Goal: Communication & Community: Connect with others

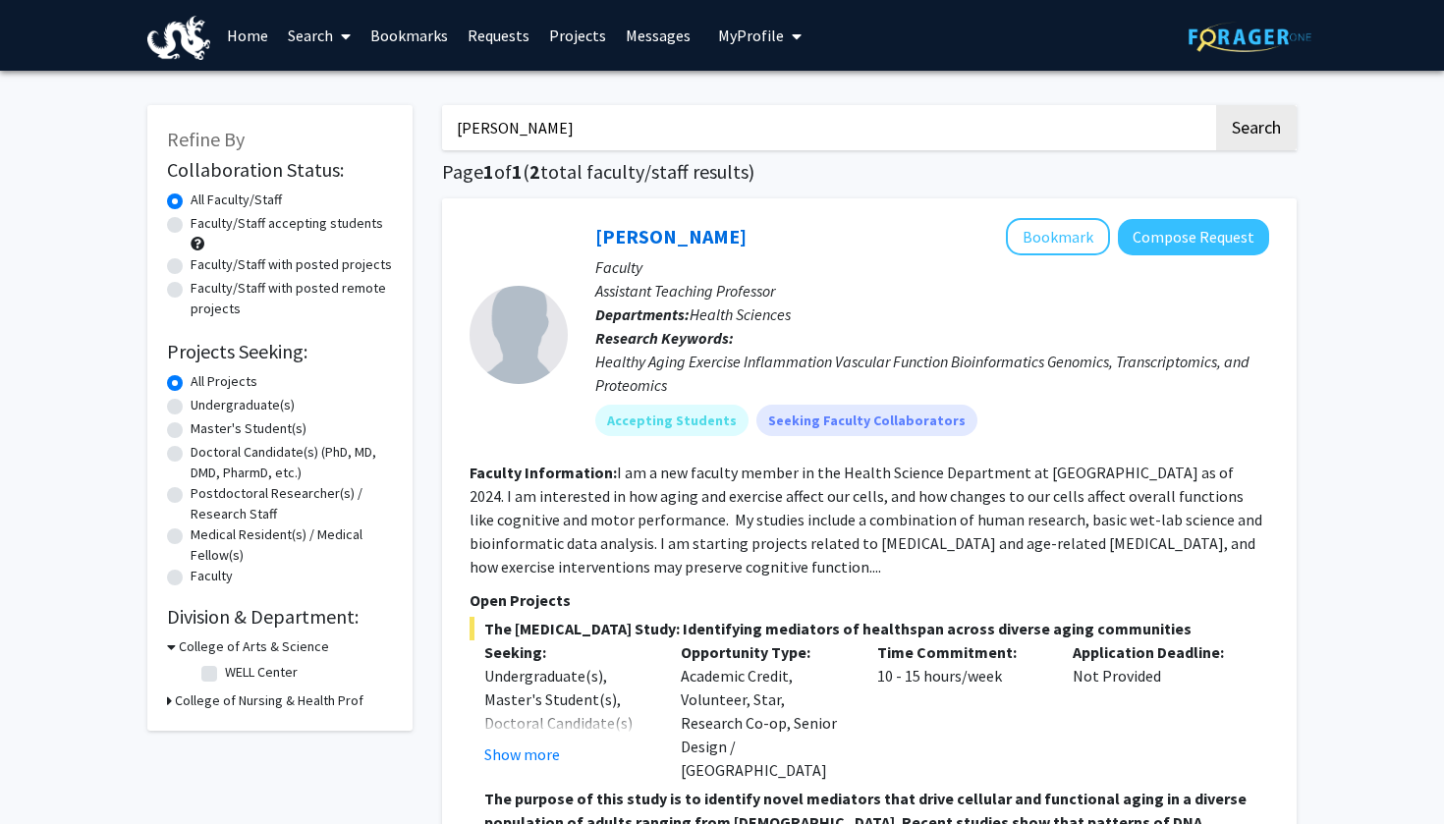
click at [569, 32] on link "Projects" at bounding box center [577, 35] width 77 height 69
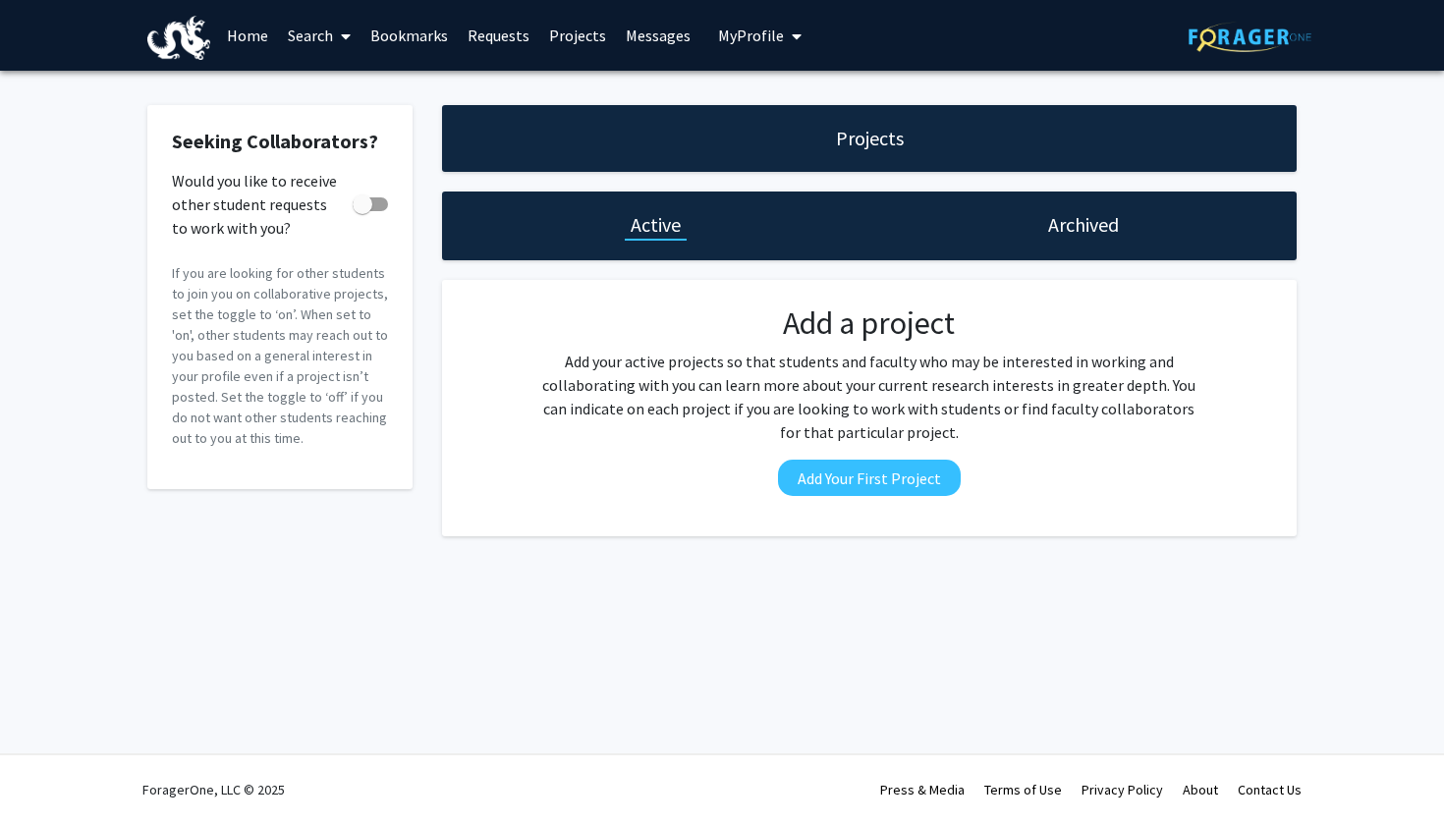
click at [500, 37] on link "Requests" at bounding box center [499, 35] width 82 height 69
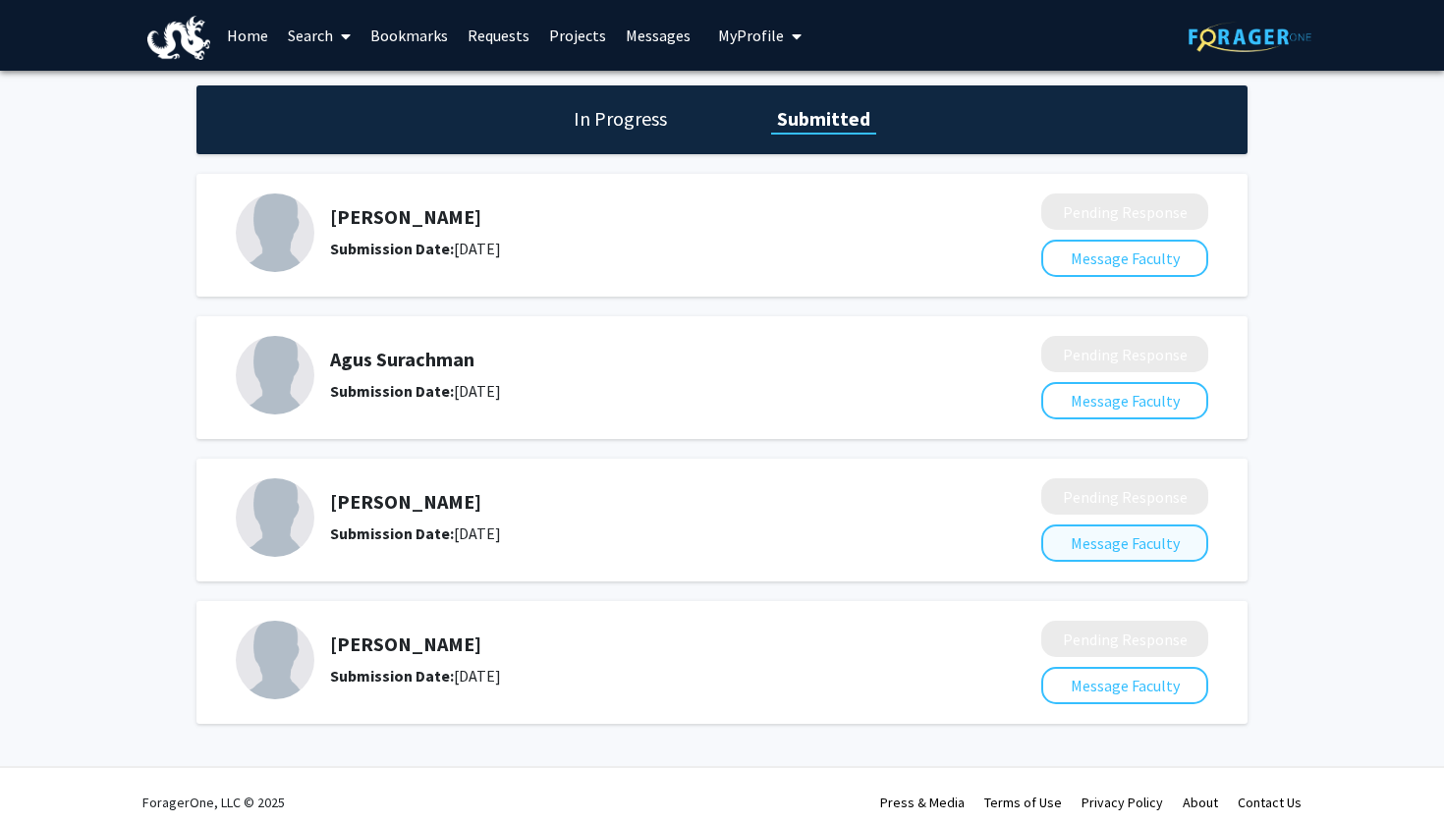
click at [1127, 549] on button "Message Faculty" at bounding box center [1124, 542] width 167 height 37
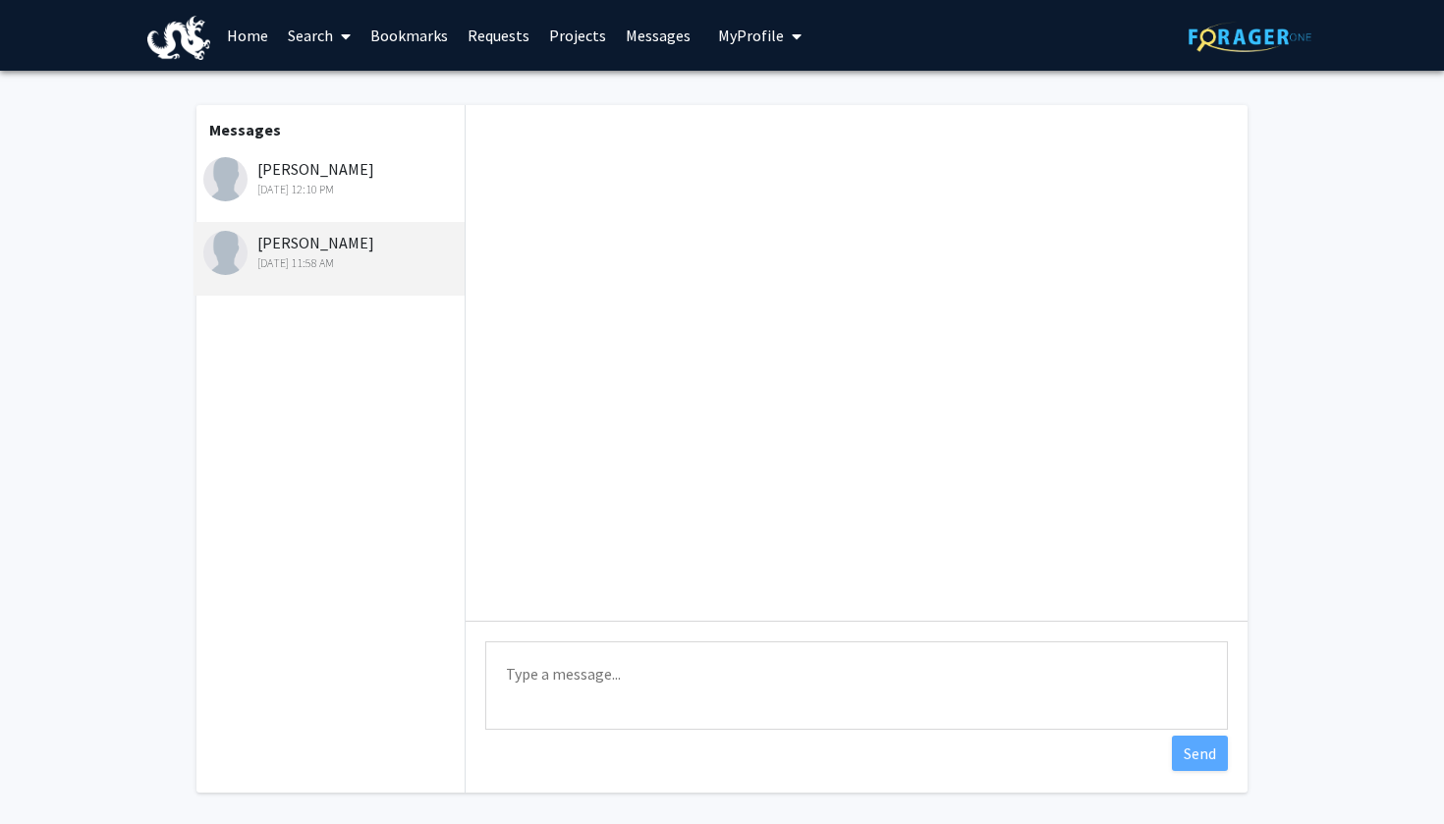
scroll to position [404, 0]
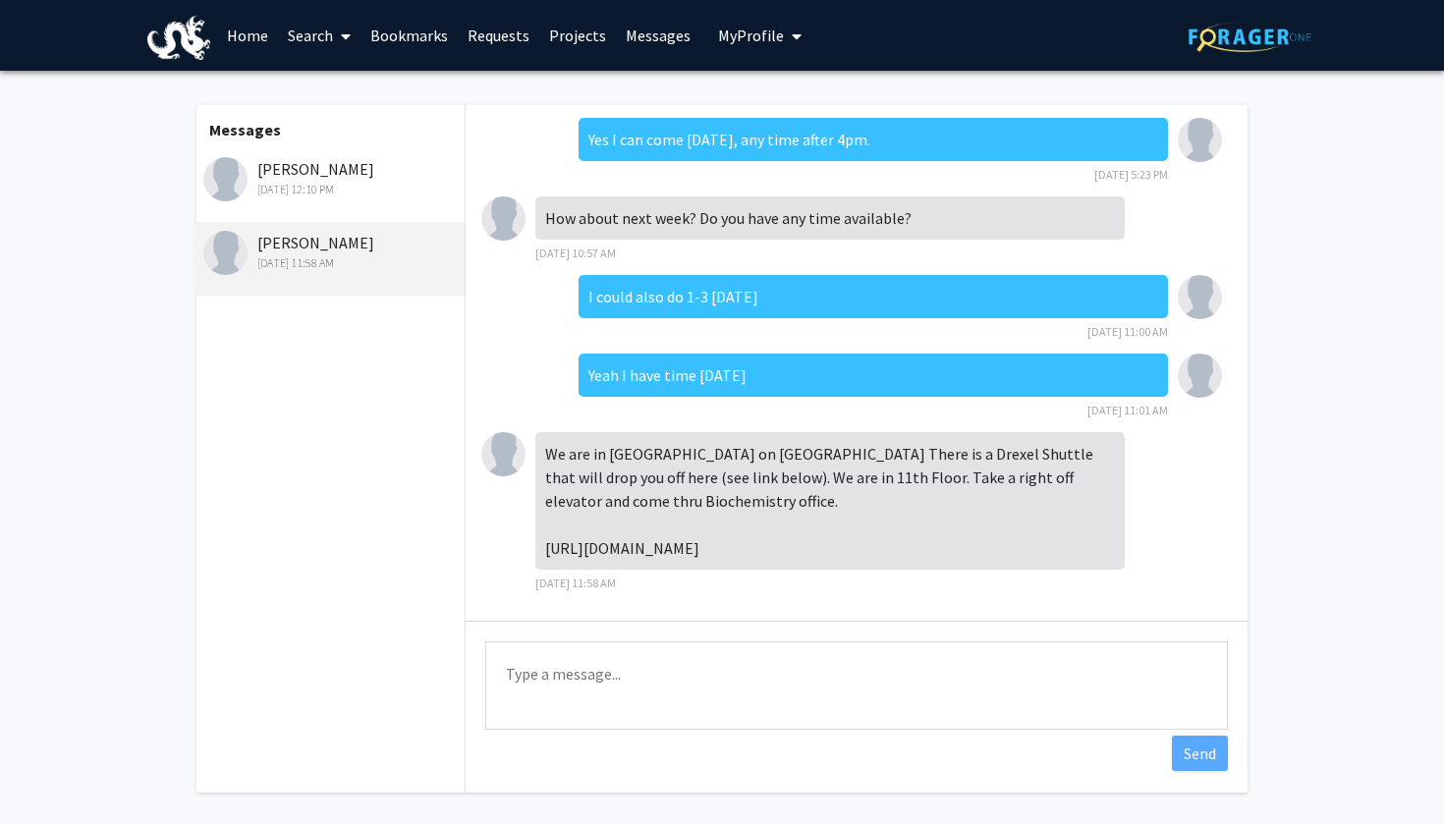
click at [623, 692] on textarea "Type a message" at bounding box center [856, 685] width 743 height 88
click at [598, 678] on textarea "Hey Dr. Regiano, I hope your weekend is" at bounding box center [856, 685] width 743 height 88
click at [790, 681] on textarea "Hey [PERSON_NAME], I hope your weekend is" at bounding box center [856, 685] width 743 height 88
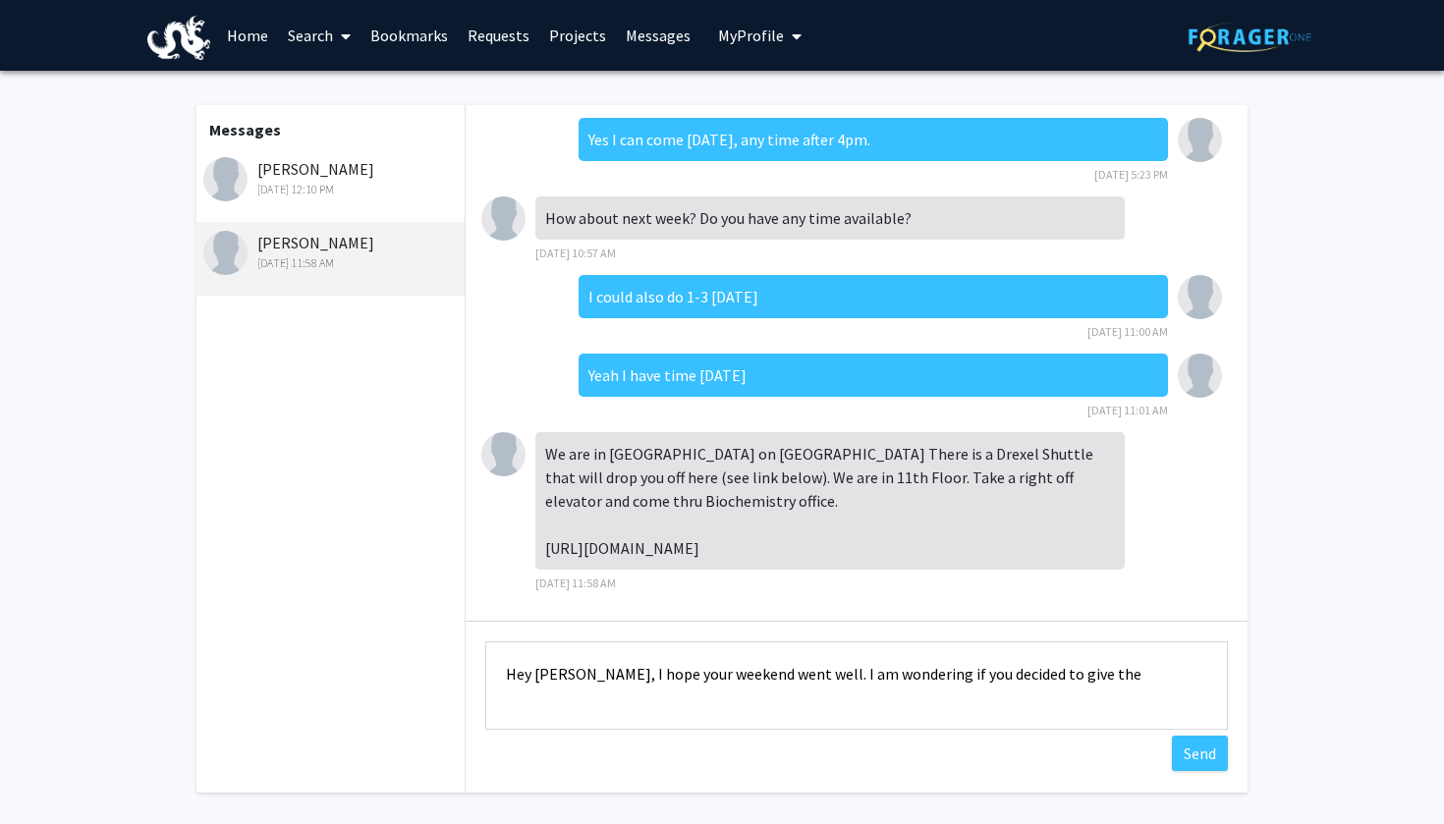
drag, startPoint x: 973, startPoint y: 678, endPoint x: 1174, endPoint y: 671, distance: 200.5
click at [1174, 671] on textarea "Hey [PERSON_NAME], I hope your weekend went well. I am wondering if you decided…" at bounding box center [856, 685] width 743 height 88
drag, startPoint x: 884, startPoint y: 702, endPoint x: 1017, endPoint y: 702, distance: 132.6
click at [1019, 702] on textarea "Hey [PERSON_NAME], I hope your weekend went well. I am wondering if you have de…" at bounding box center [856, 685] width 743 height 88
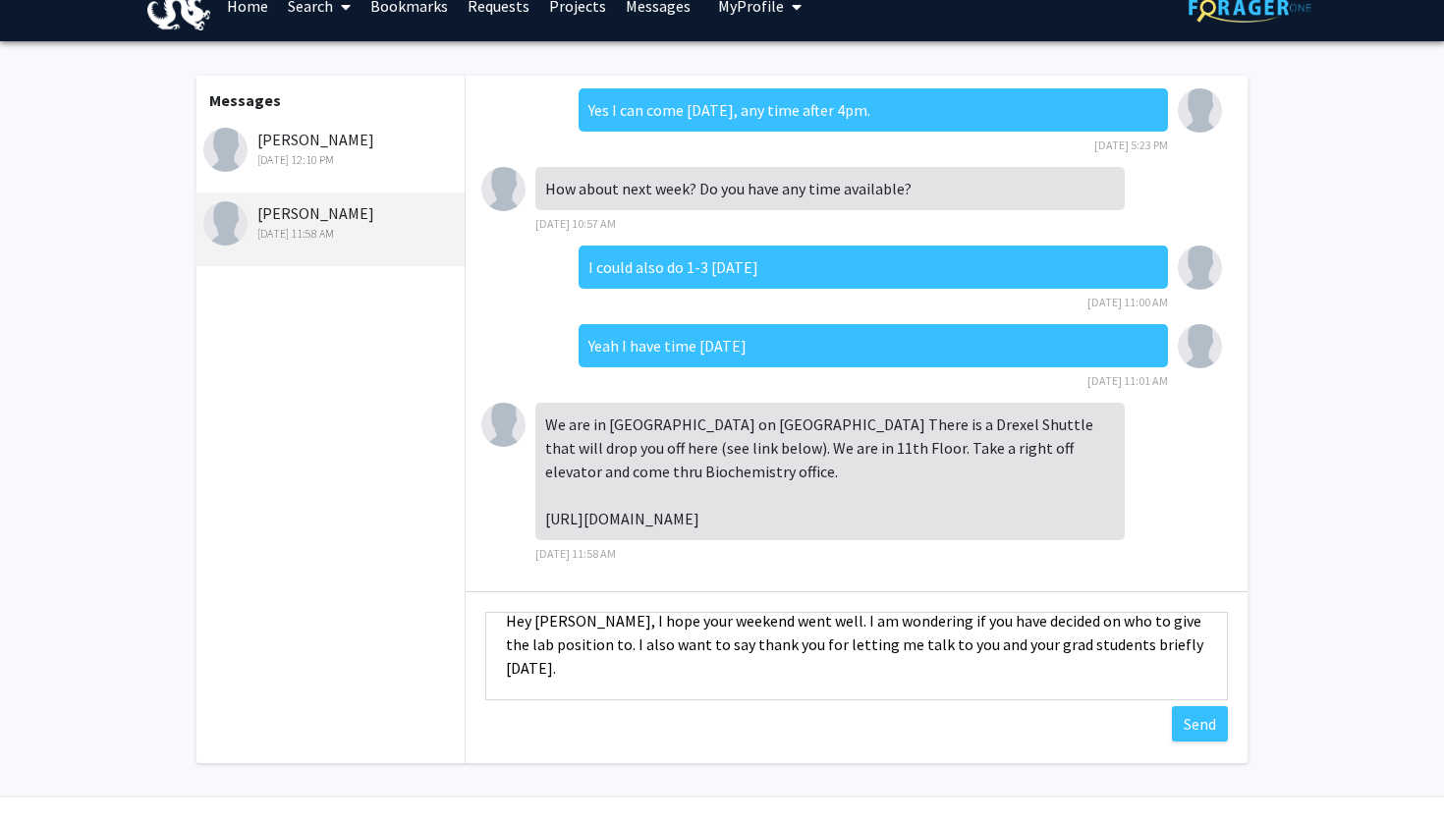
scroll to position [9, 0]
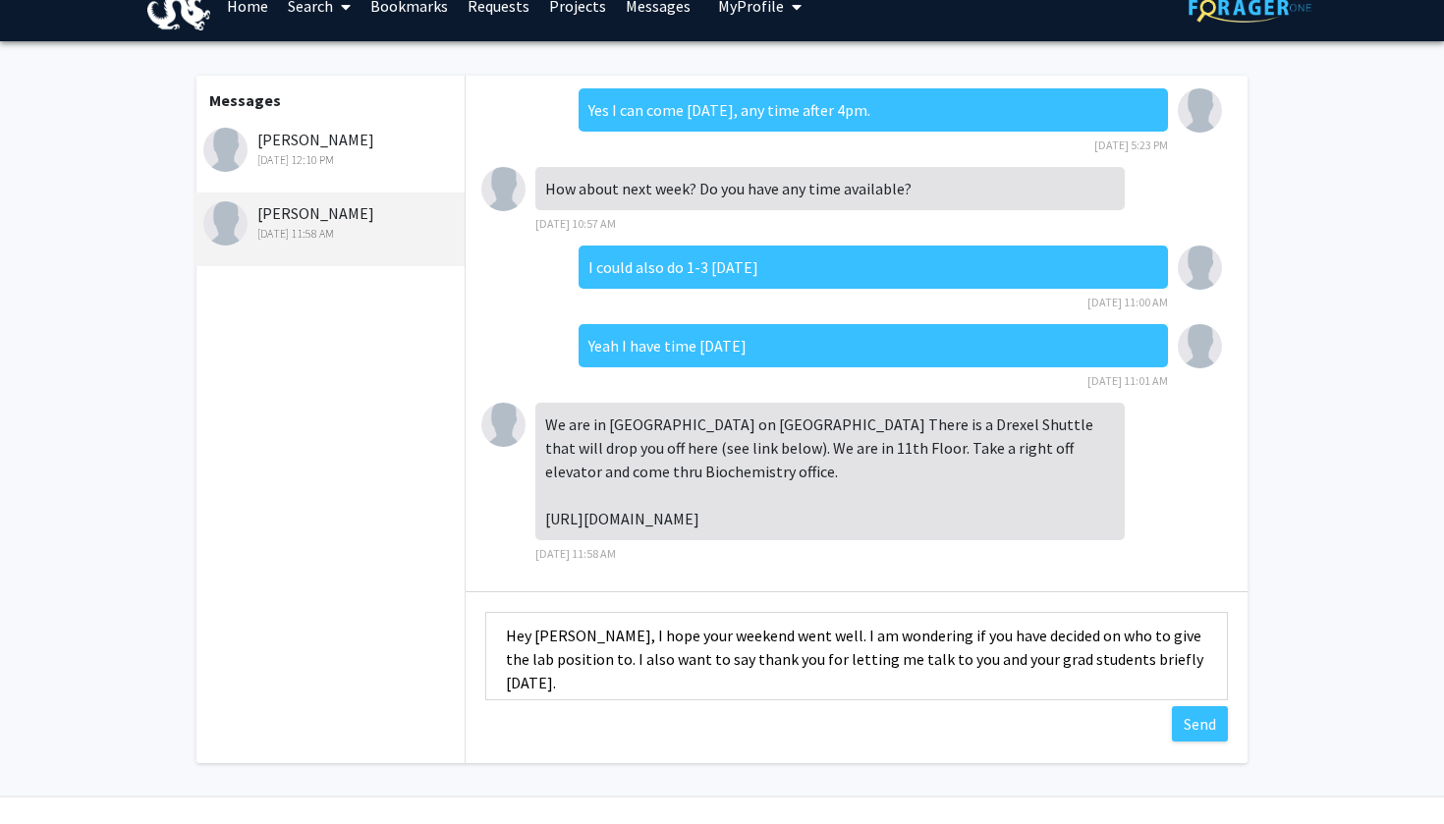
click at [884, 663] on textarea "Hey [PERSON_NAME], I hope your weekend went well. I am wondering if you have de…" at bounding box center [856, 656] width 743 height 88
click at [1022, 665] on textarea "Hey [PERSON_NAME], I hope your weekend went well. I am wondering if you have de…" at bounding box center [856, 656] width 743 height 88
click at [1041, 662] on textarea "Hey [PERSON_NAME], I hope your weekend went well. I am wondering if you have de…" at bounding box center [856, 656] width 743 height 88
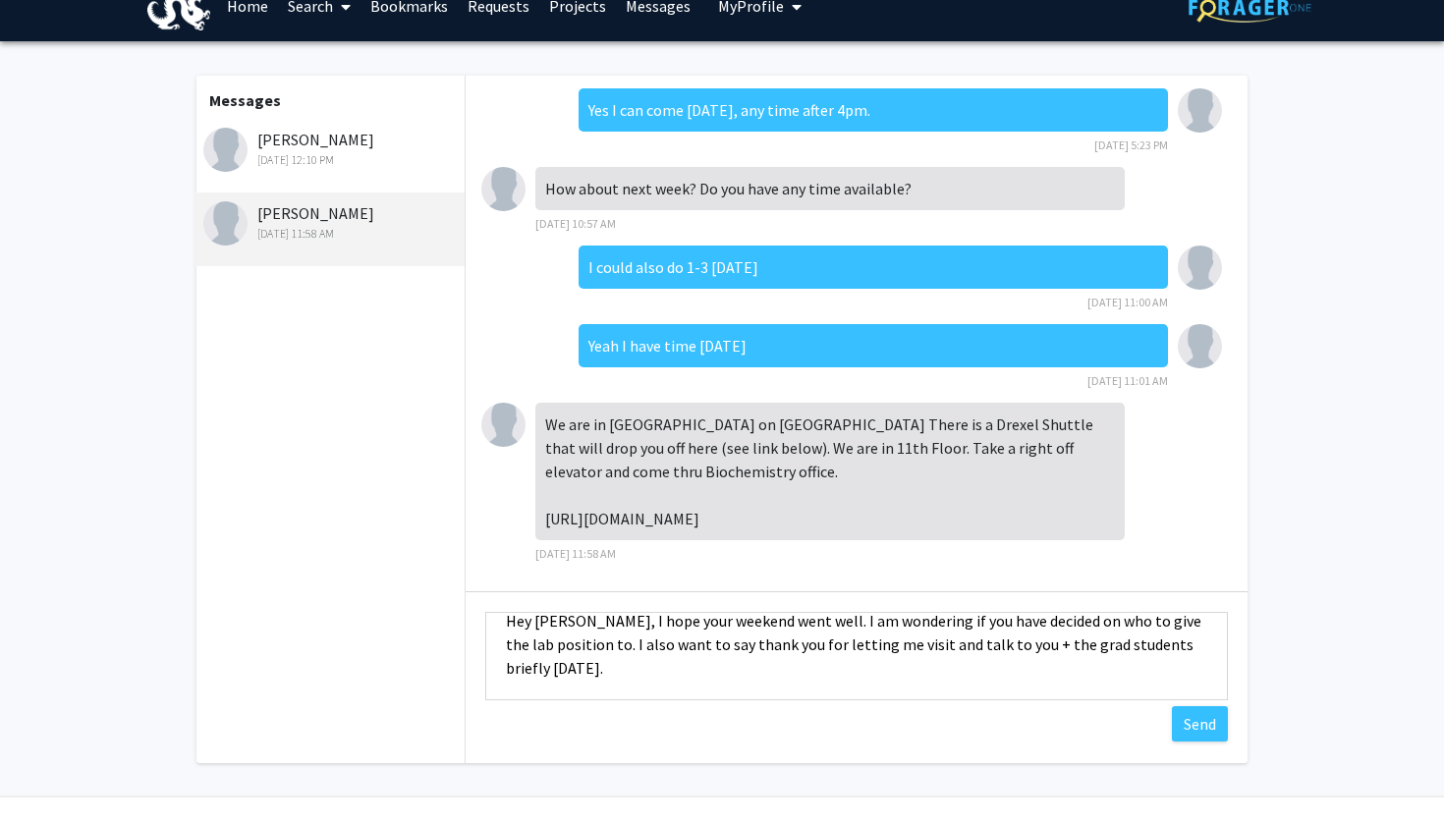
scroll to position [11, 0]
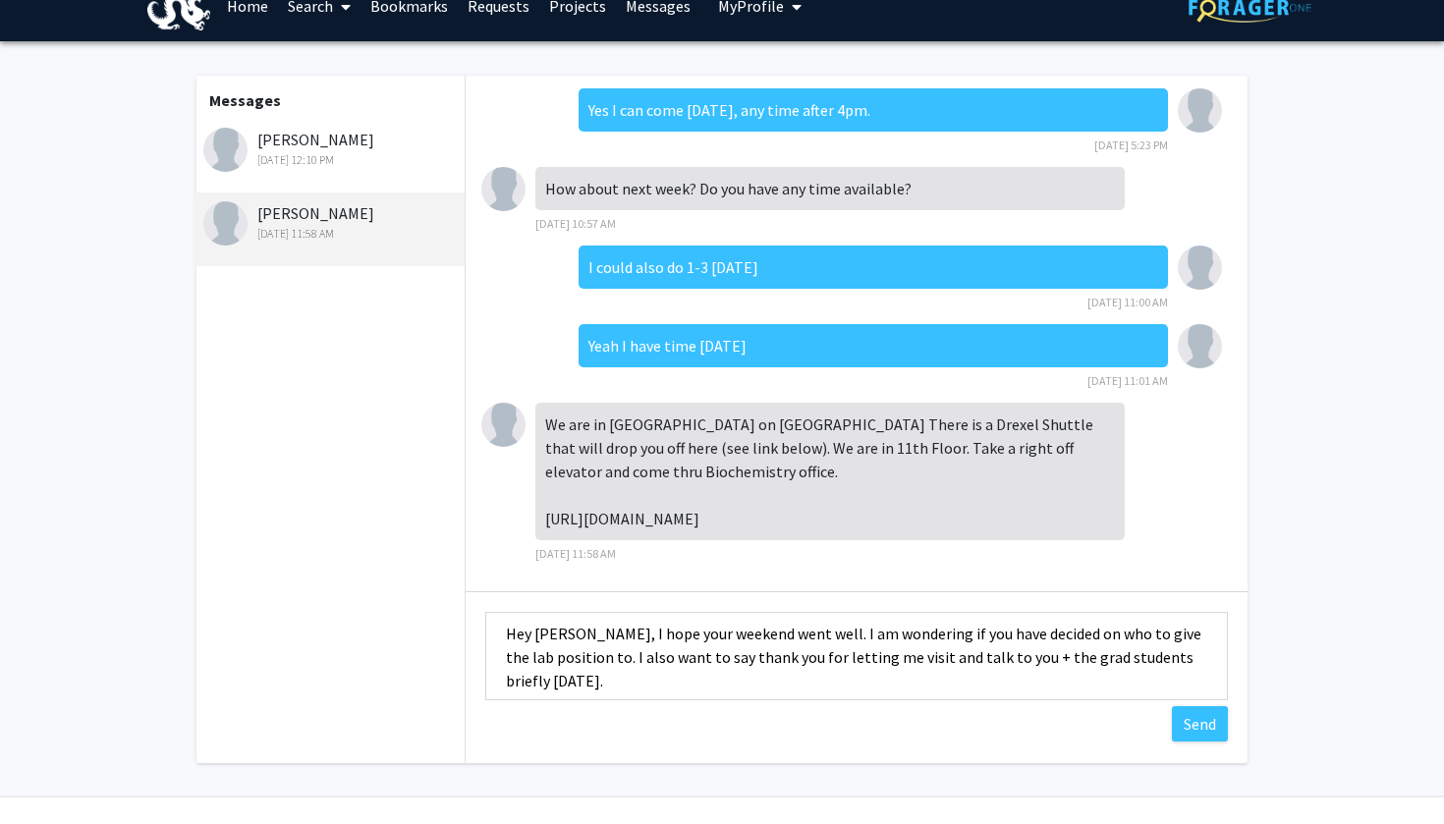
click at [826, 637] on textarea "Hey [PERSON_NAME], I hope your weekend went well. I am wondering if you have de…" at bounding box center [856, 656] width 743 height 88
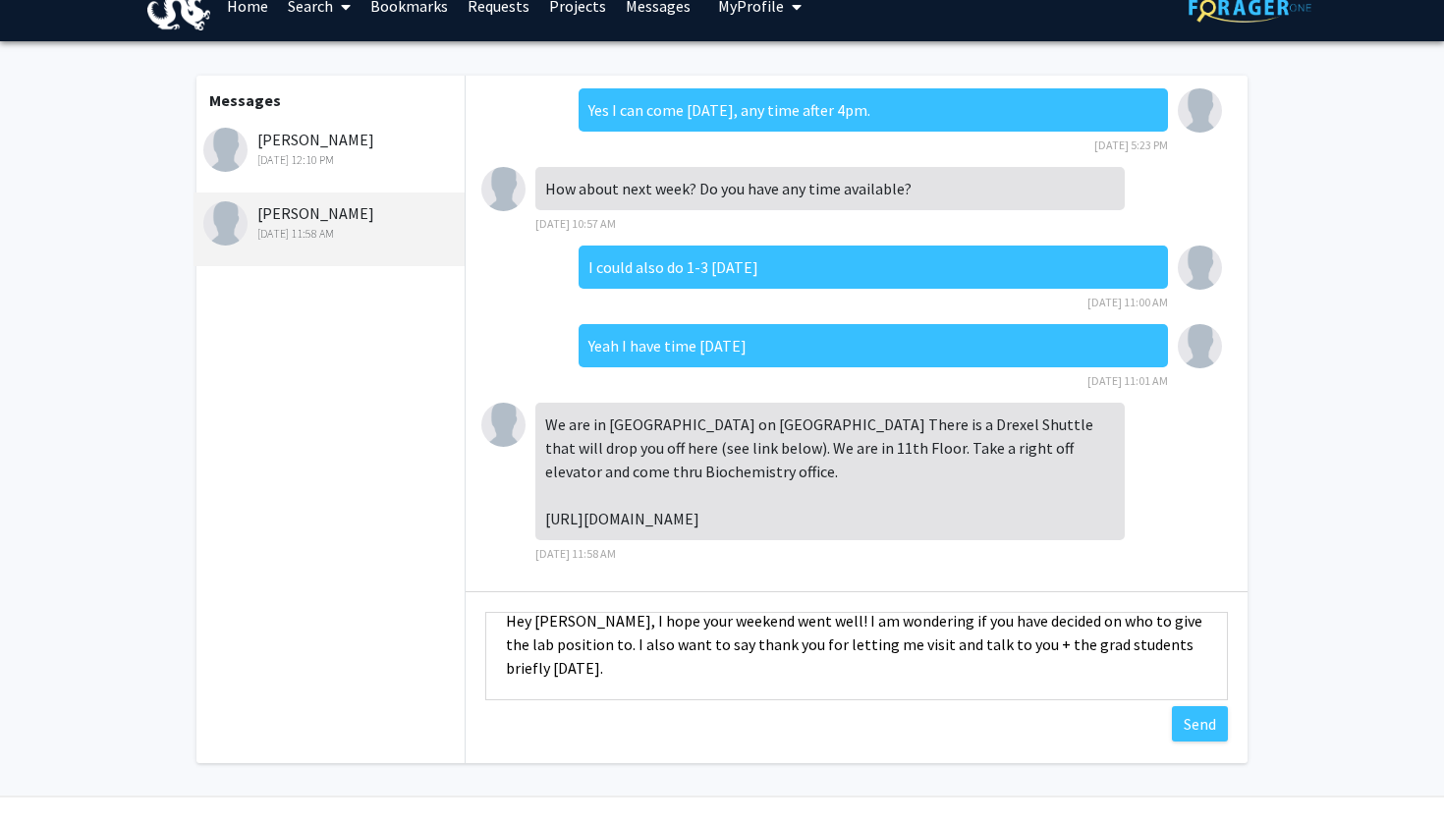
scroll to position [24, 0]
type textarea "Hey [PERSON_NAME], I hope your weekend went well! I am wondering if you have de…"
click at [1198, 727] on button "Send" at bounding box center [1200, 723] width 56 height 35
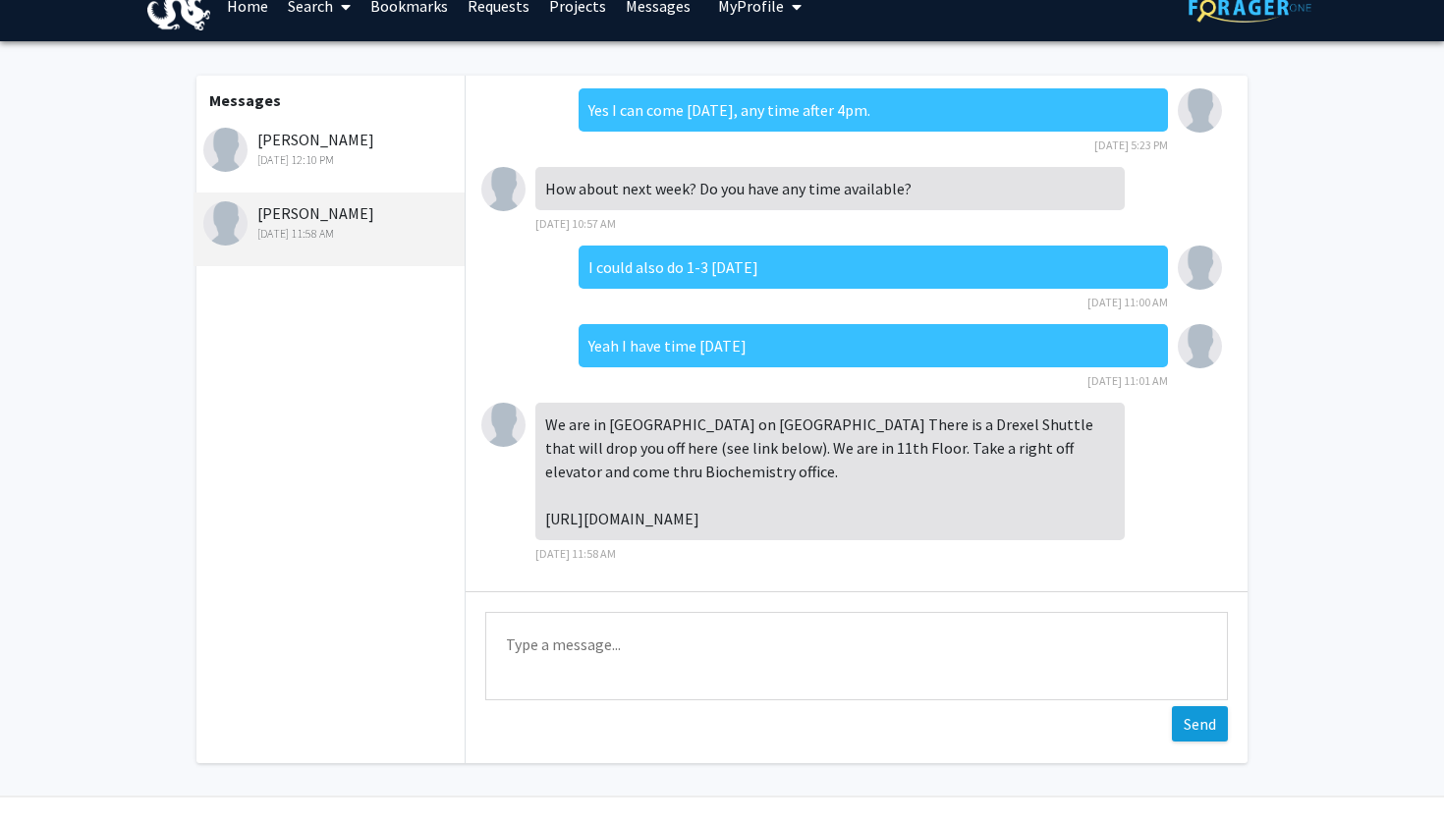
scroll to position [529, 0]
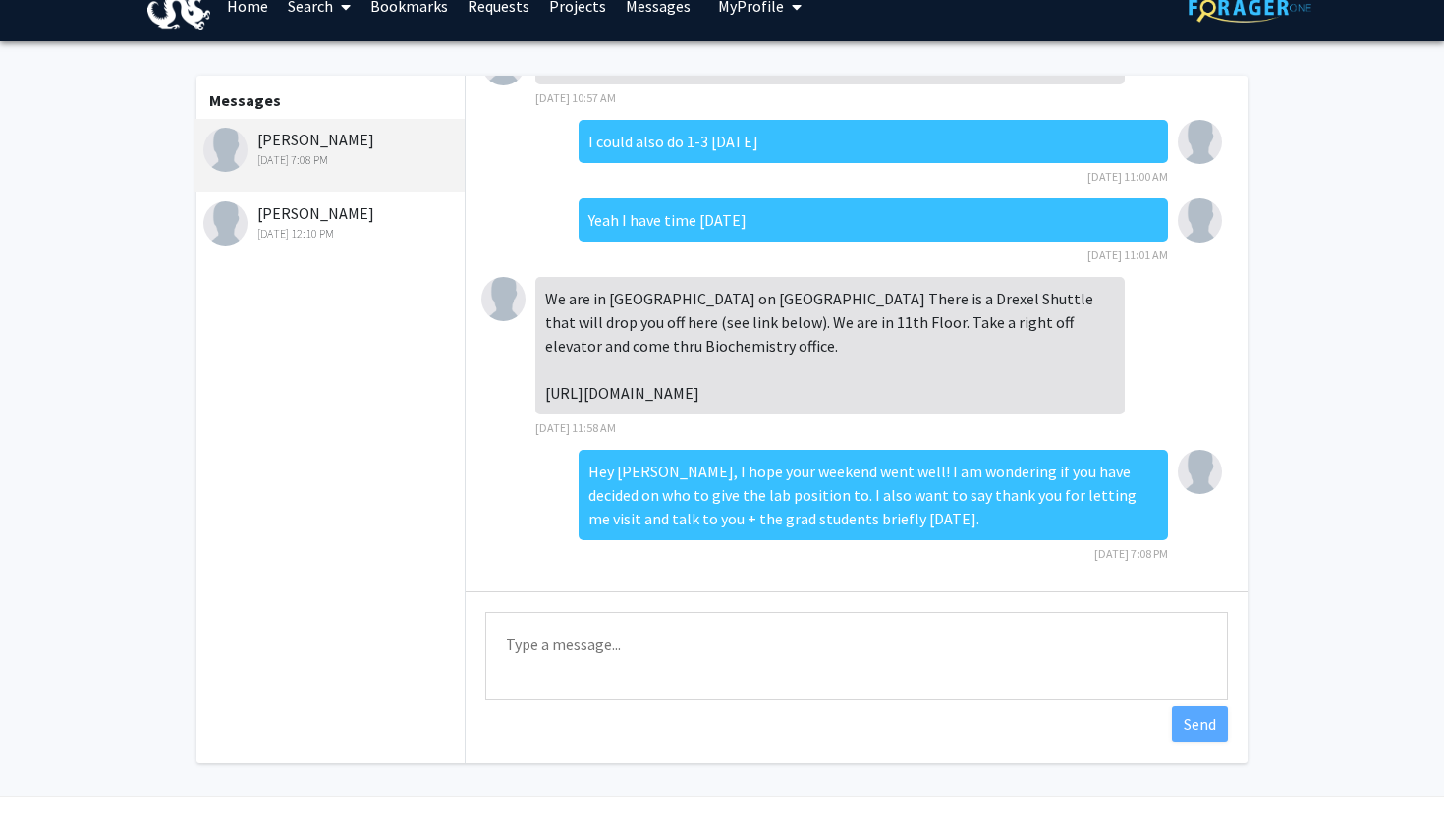
click at [414, 232] on div "[DATE] 12:10 PM" at bounding box center [331, 234] width 256 height 18
